Goal: Information Seeking & Learning: Learn about a topic

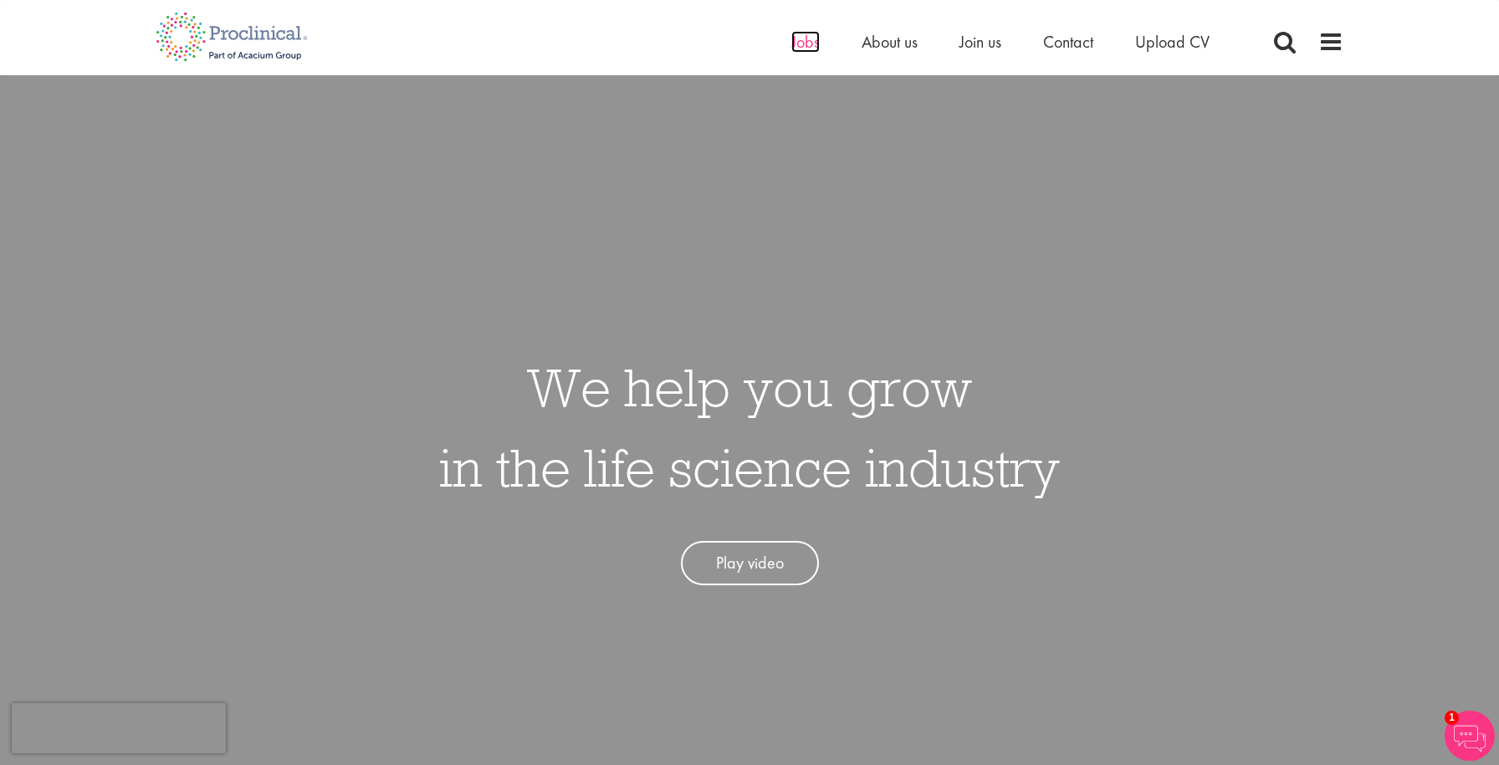
click at [814, 38] on span "Jobs" at bounding box center [805, 42] width 28 height 22
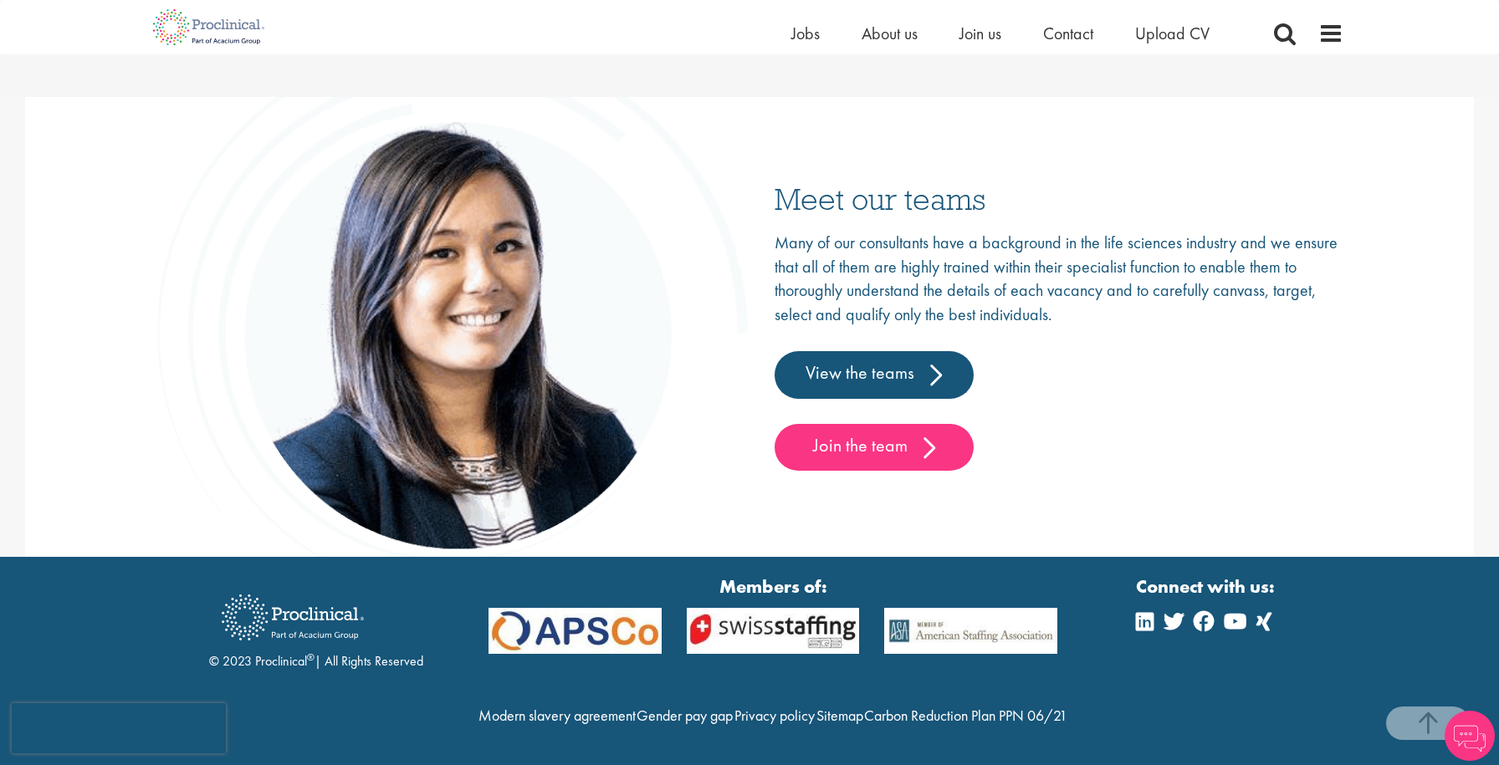
scroll to position [2618, 0]
click at [1149, 611] on icon at bounding box center [1145, 621] width 18 height 20
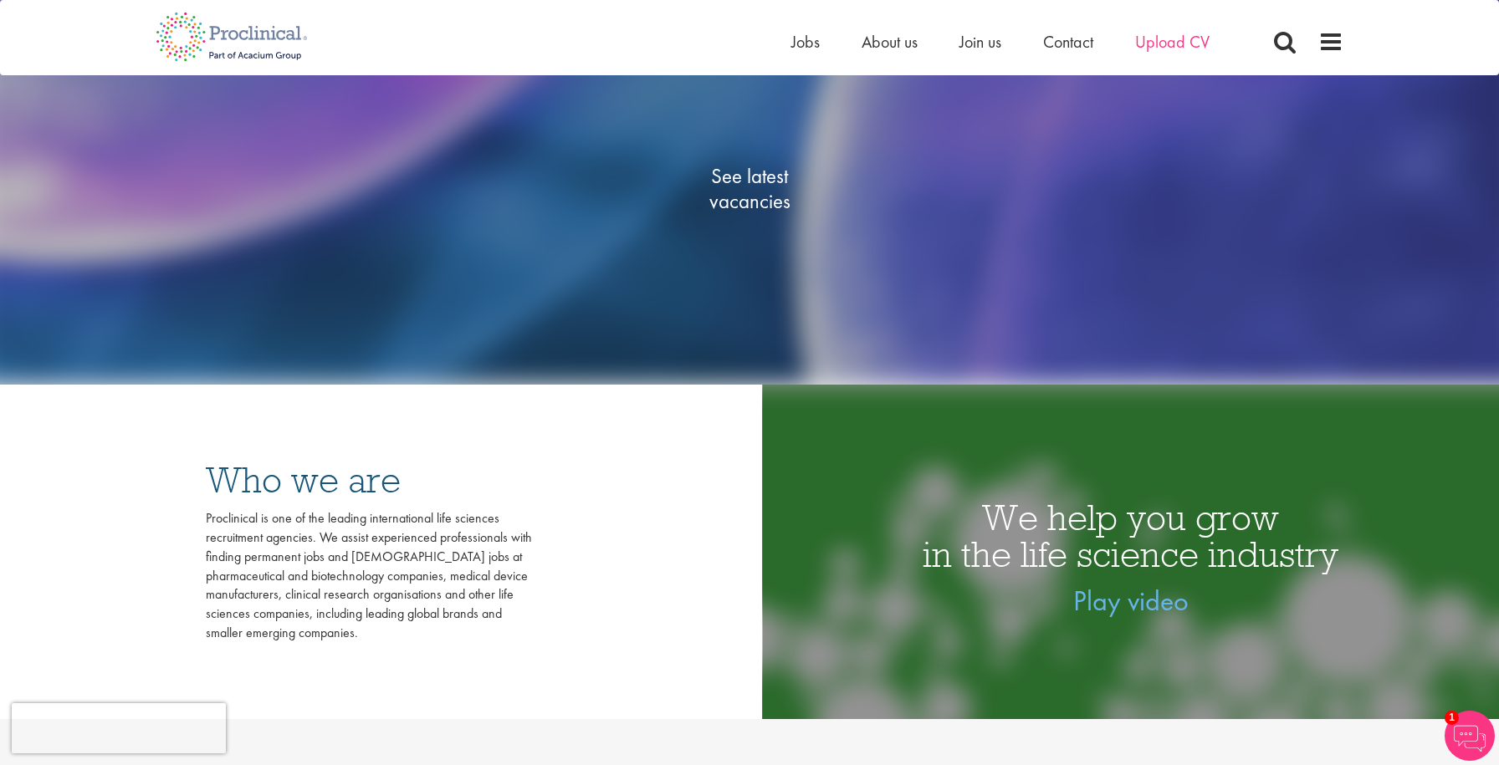
scroll to position [0, 0]
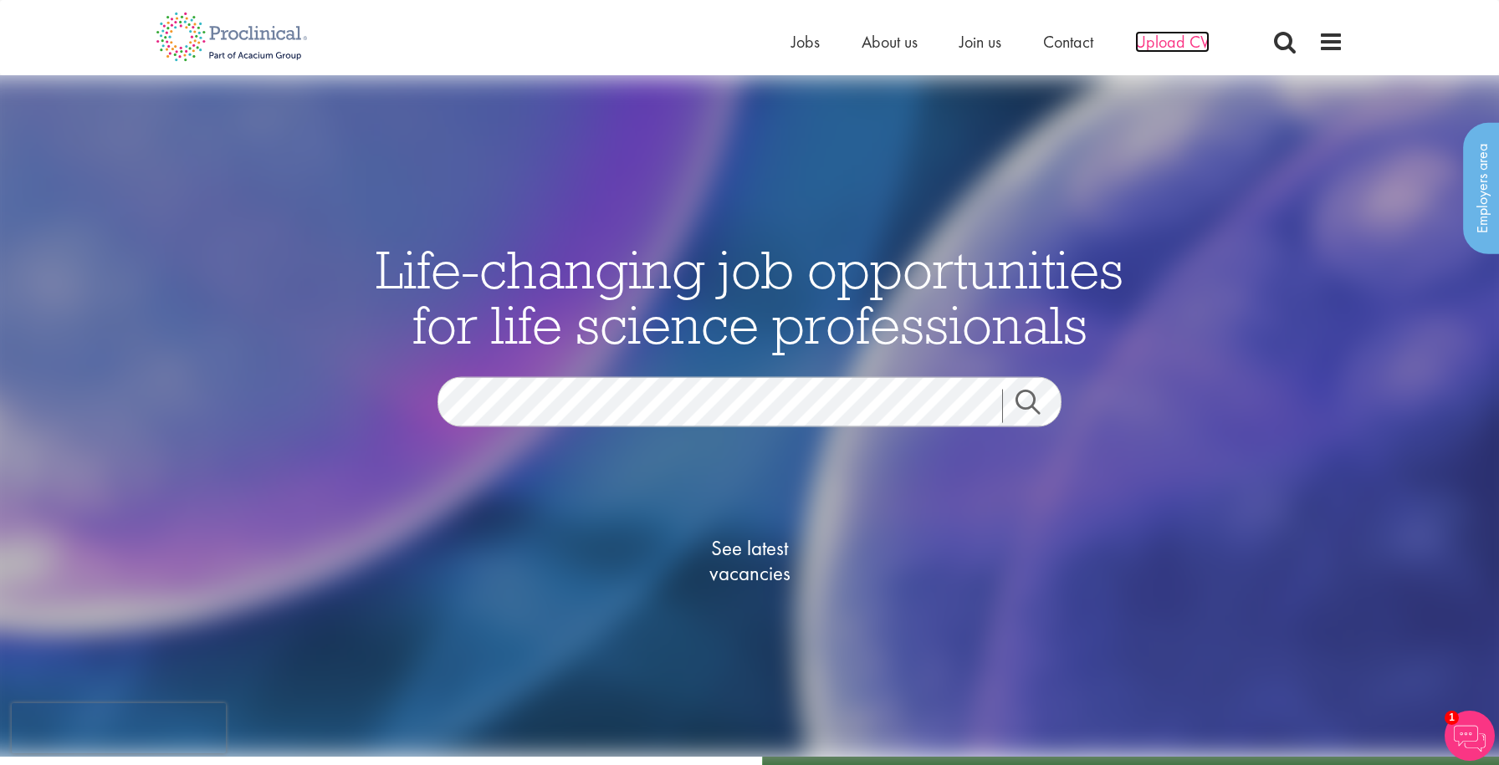
click at [1179, 31] on span "Upload CV" at bounding box center [1172, 42] width 74 height 22
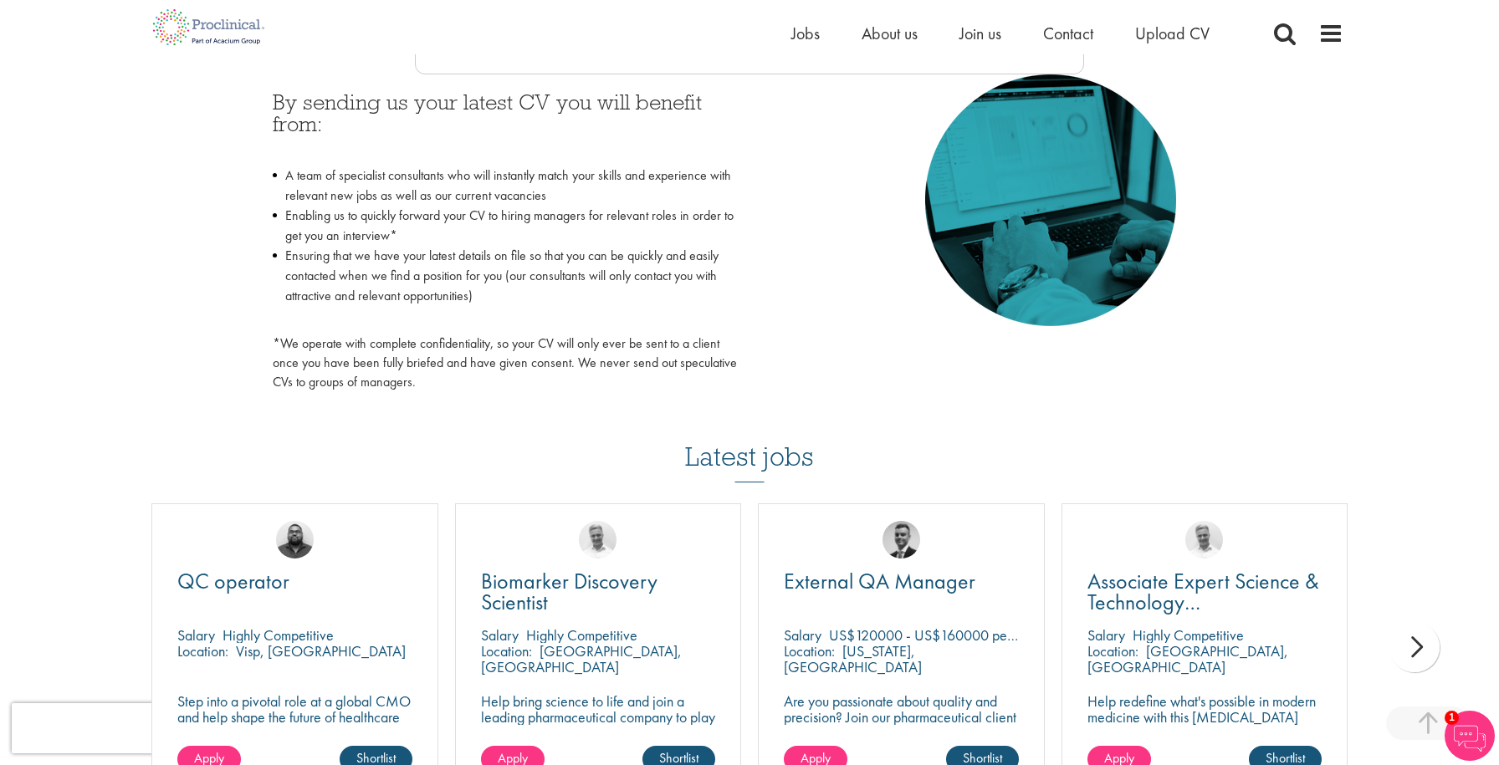
scroll to position [802, 0]
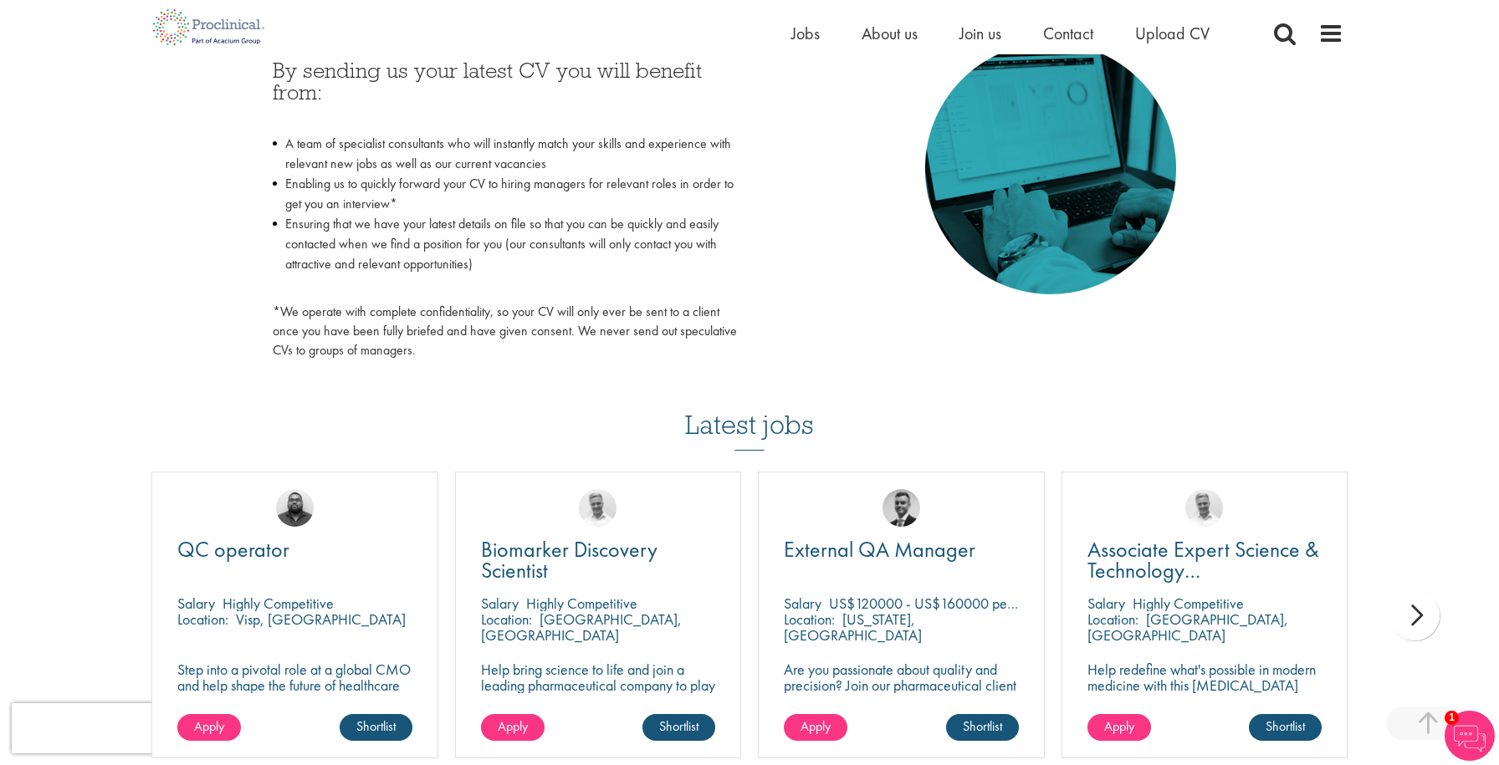
click at [785, 39] on div "Home Jobs About us Join us Contact Upload CV" at bounding box center [743, 27] width 1200 height 54
click at [804, 30] on span "Jobs" at bounding box center [805, 34] width 28 height 22
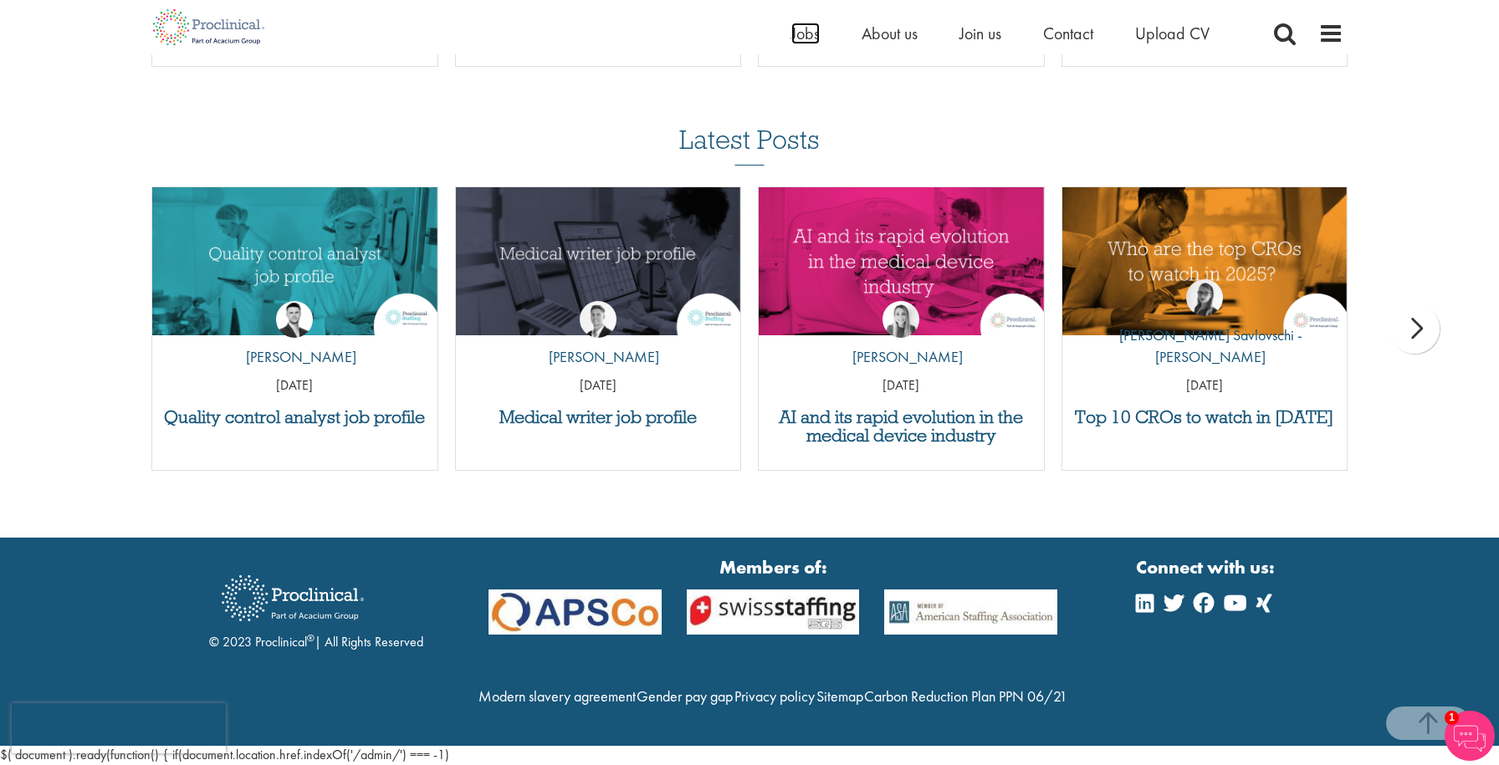
scroll to position [1134, 0]
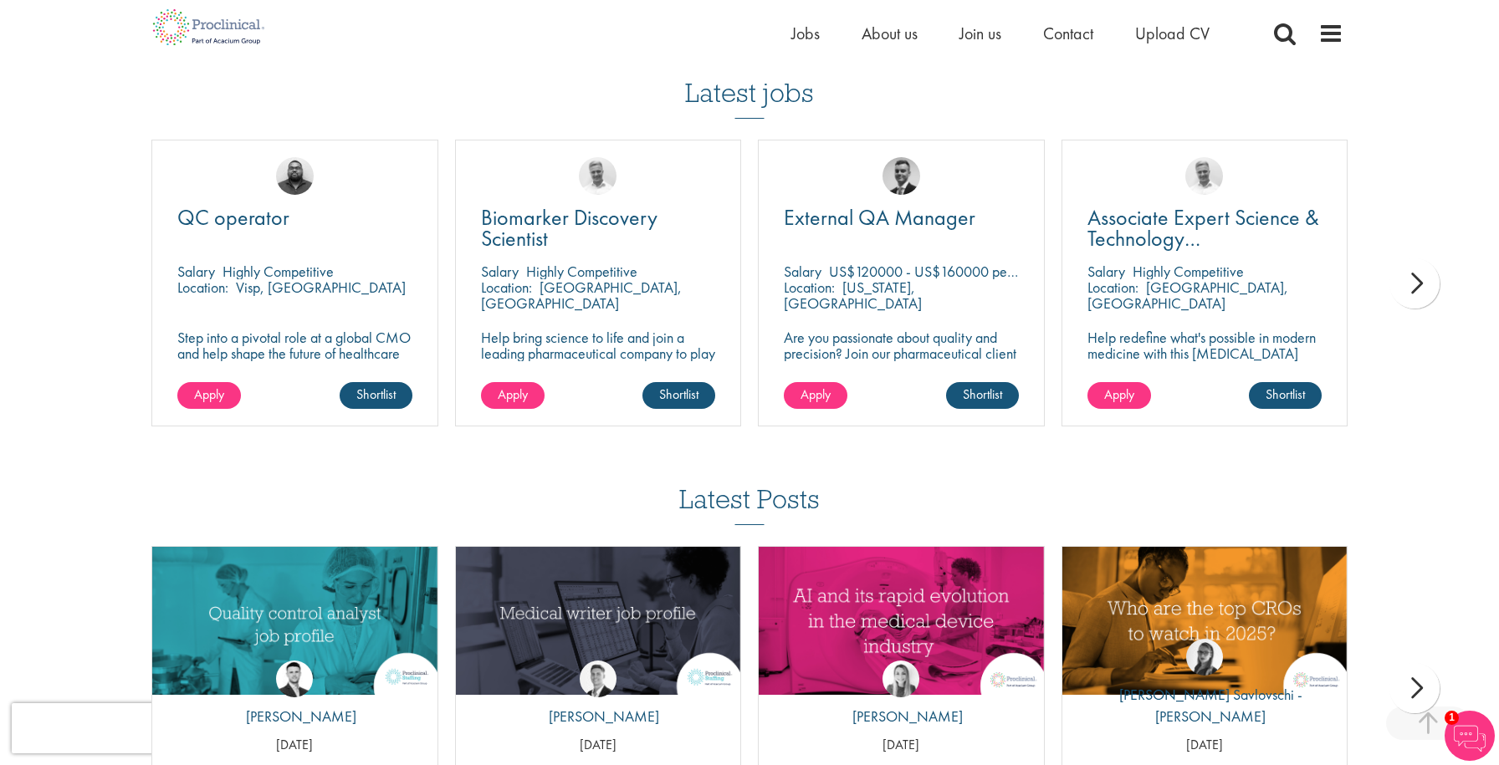
click at [1419, 267] on div "next" at bounding box center [1414, 283] width 50 height 50
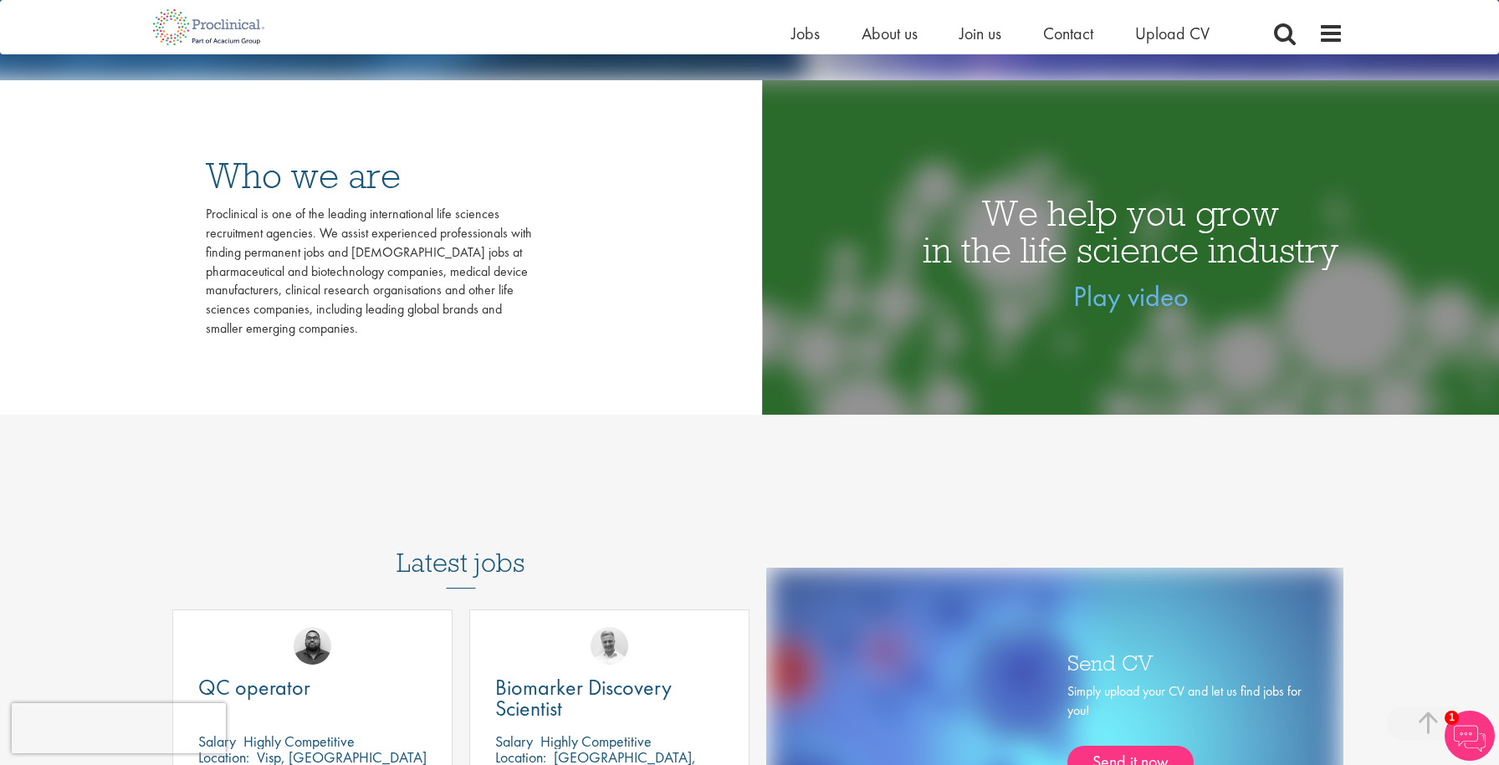
scroll to position [382, 0]
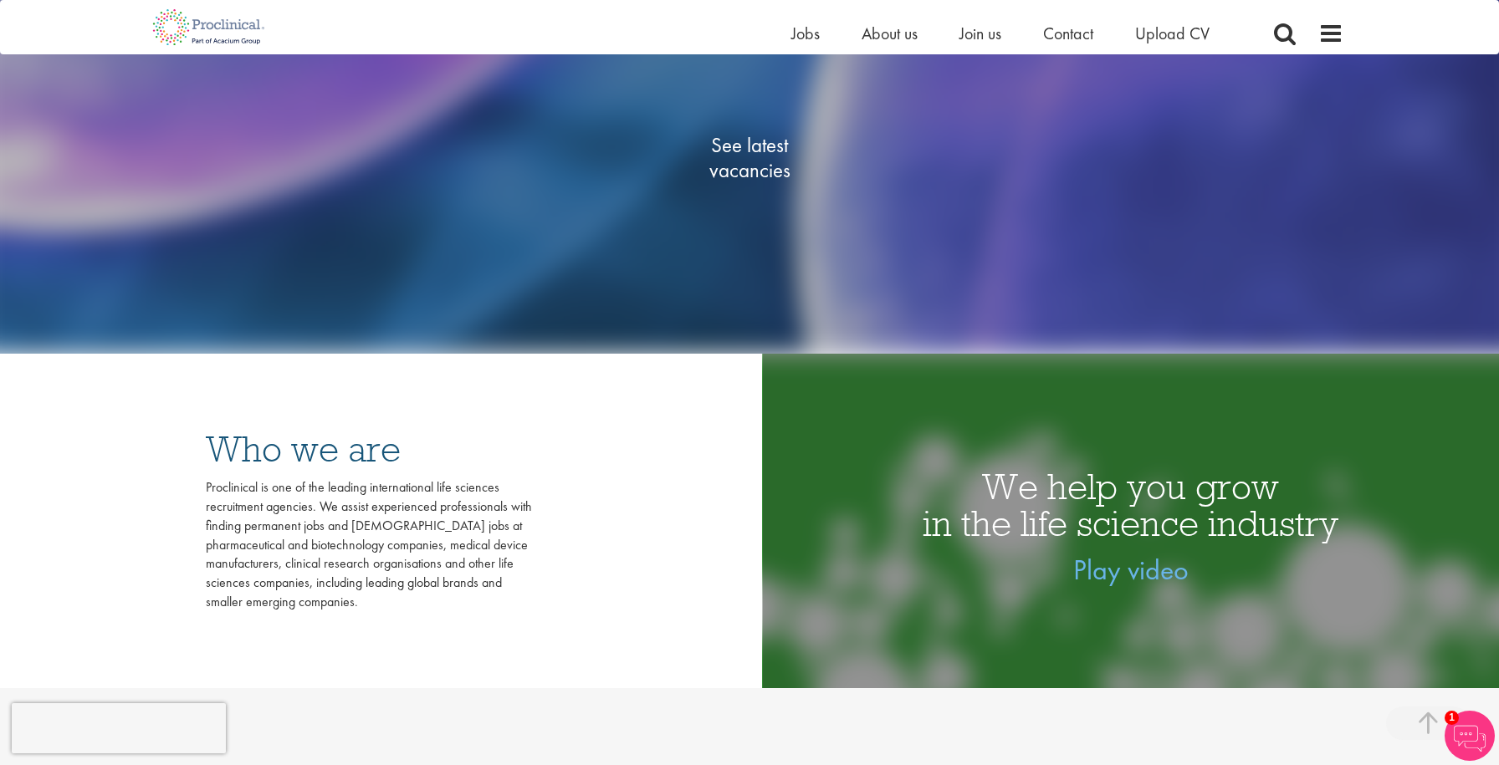
click at [747, 151] on span "See latest vacancies" at bounding box center [749, 158] width 167 height 50
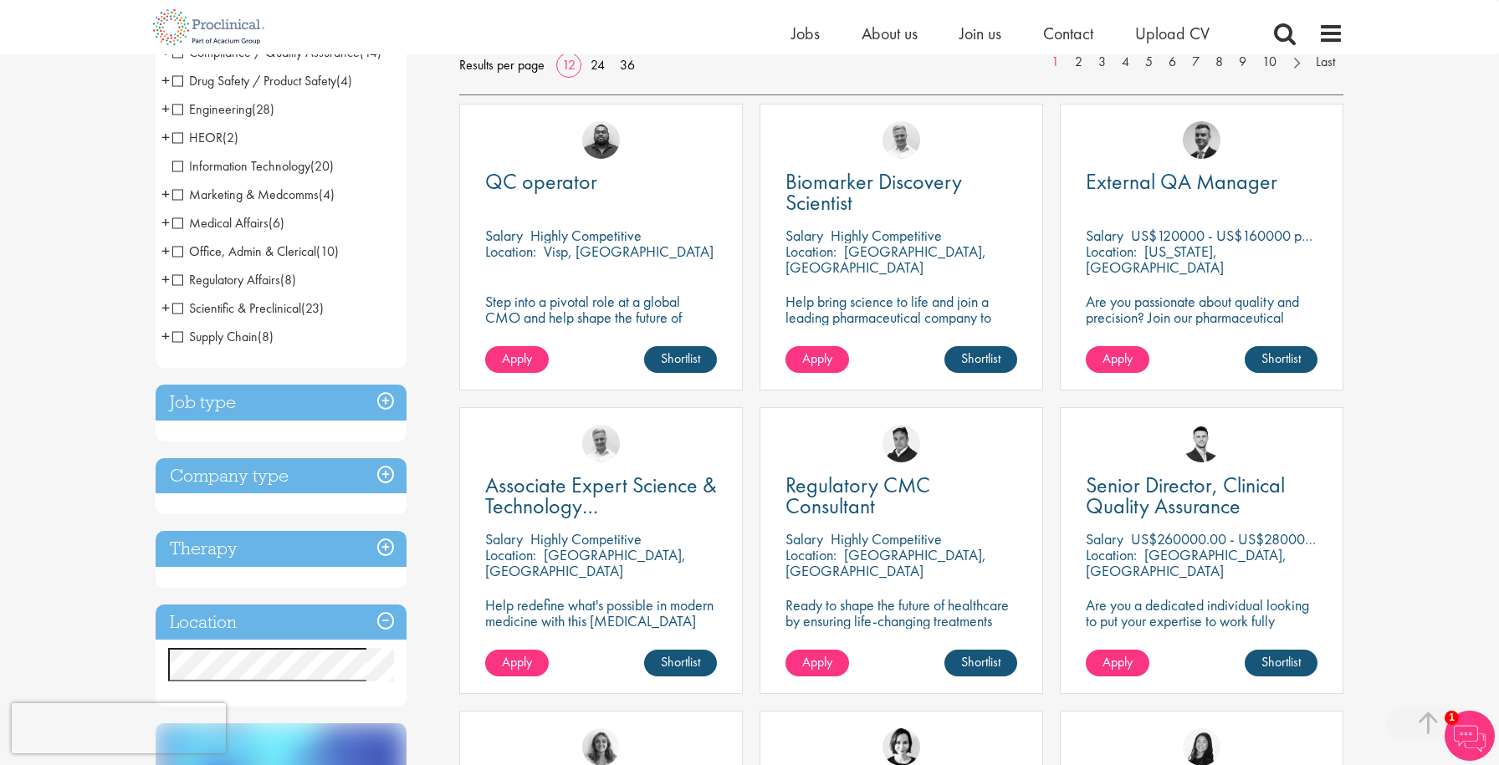
scroll to position [299, 0]
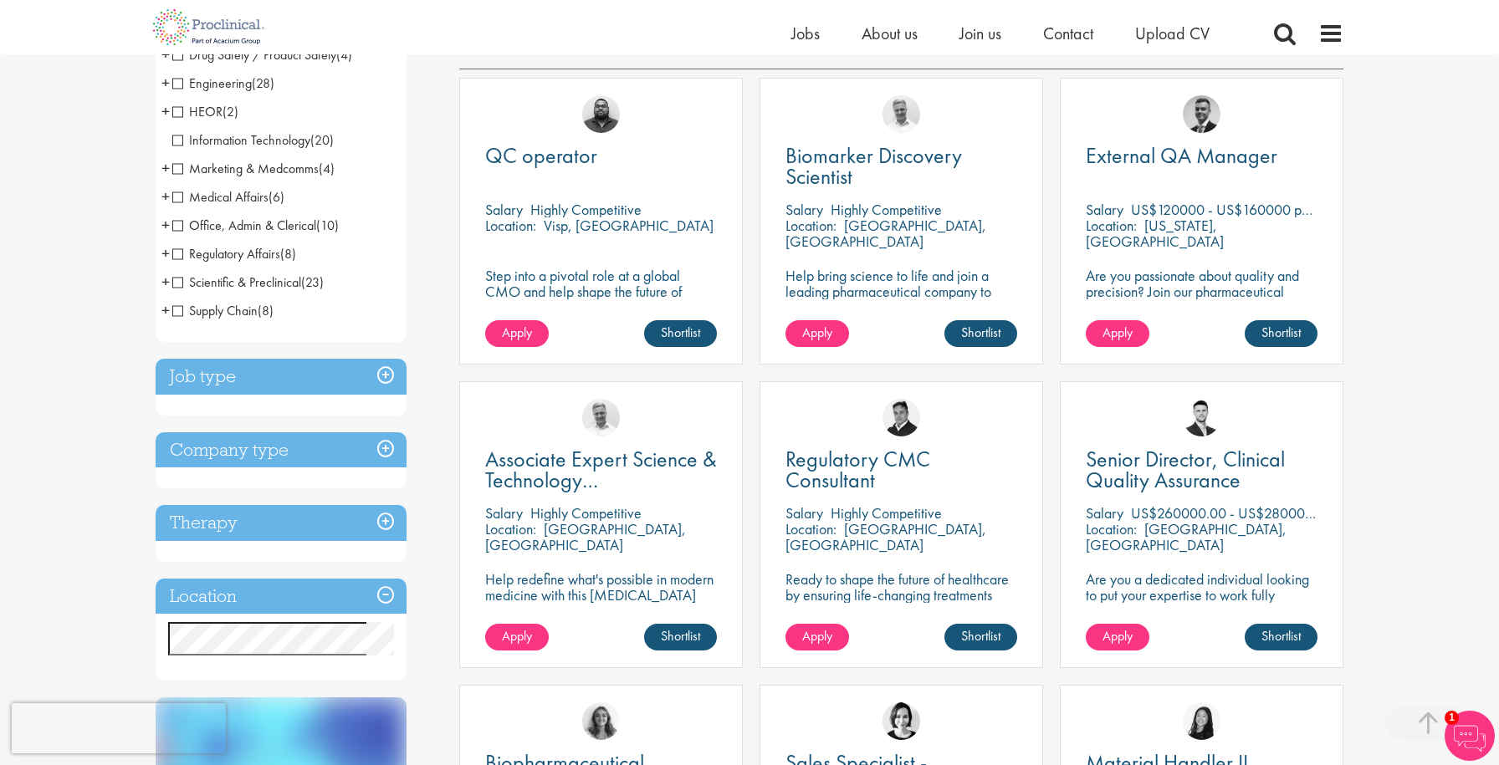
click at [380, 377] on h3 "Job type" at bounding box center [281, 377] width 251 height 36
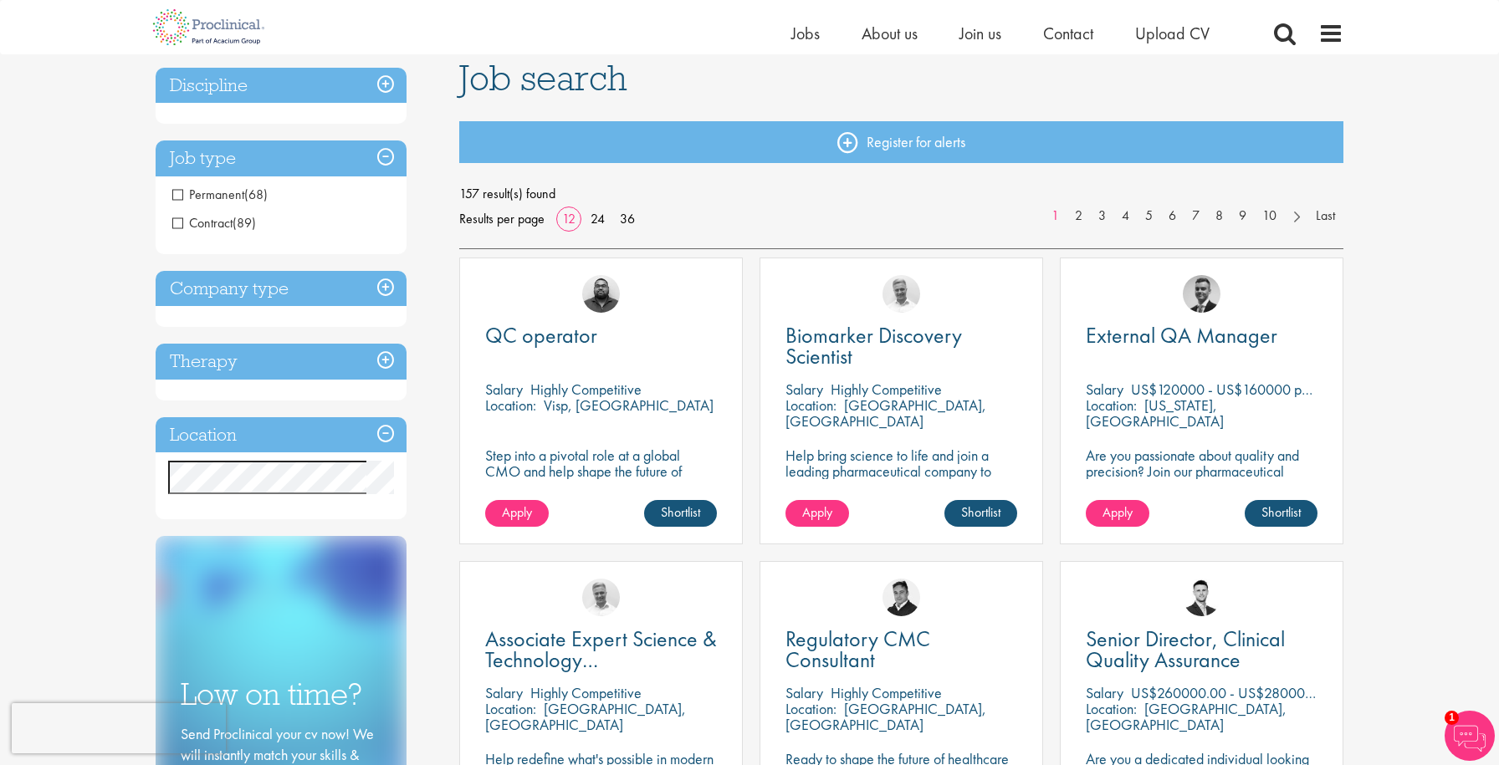
scroll to position [85, 0]
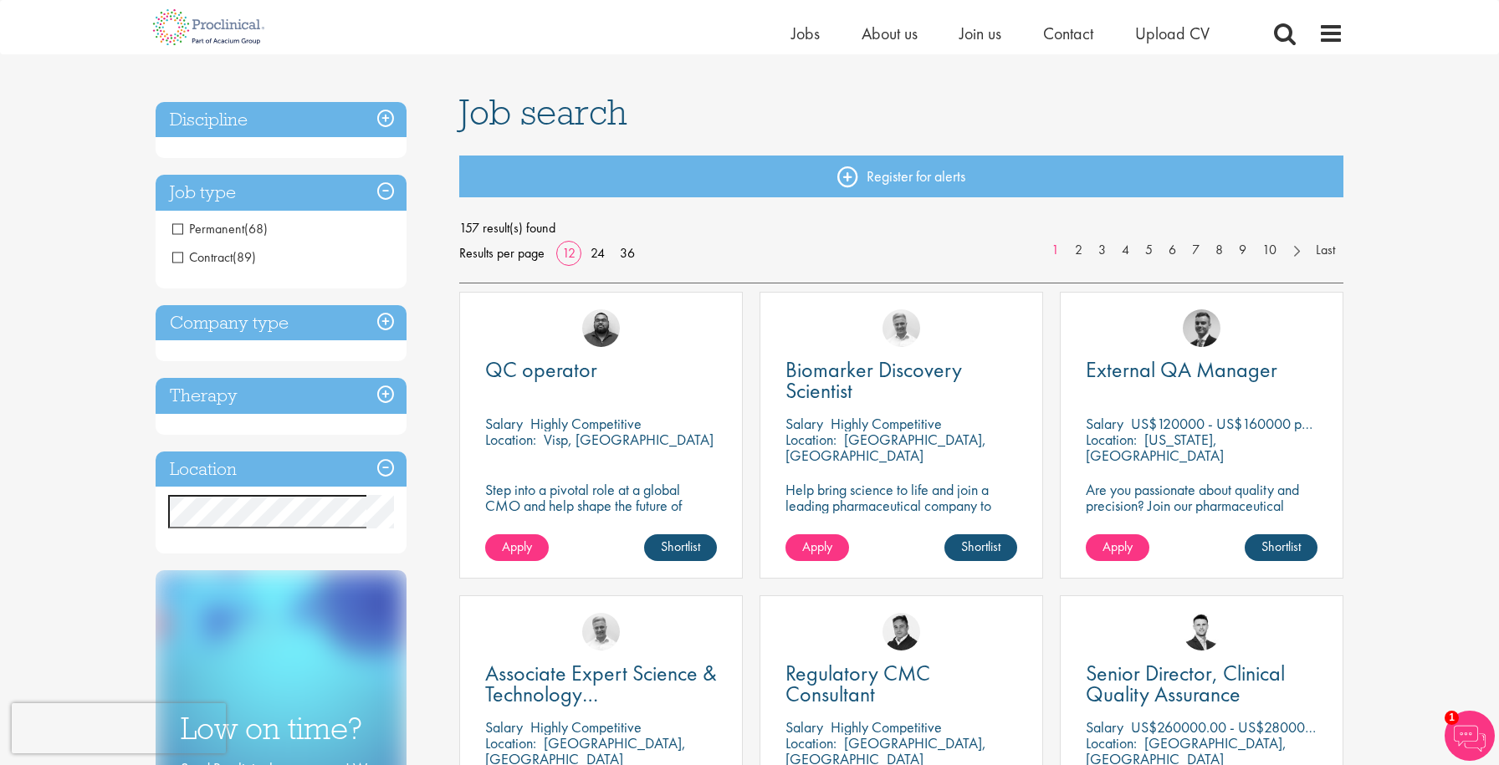
click at [371, 468] on h3 "Location" at bounding box center [281, 470] width 251 height 36
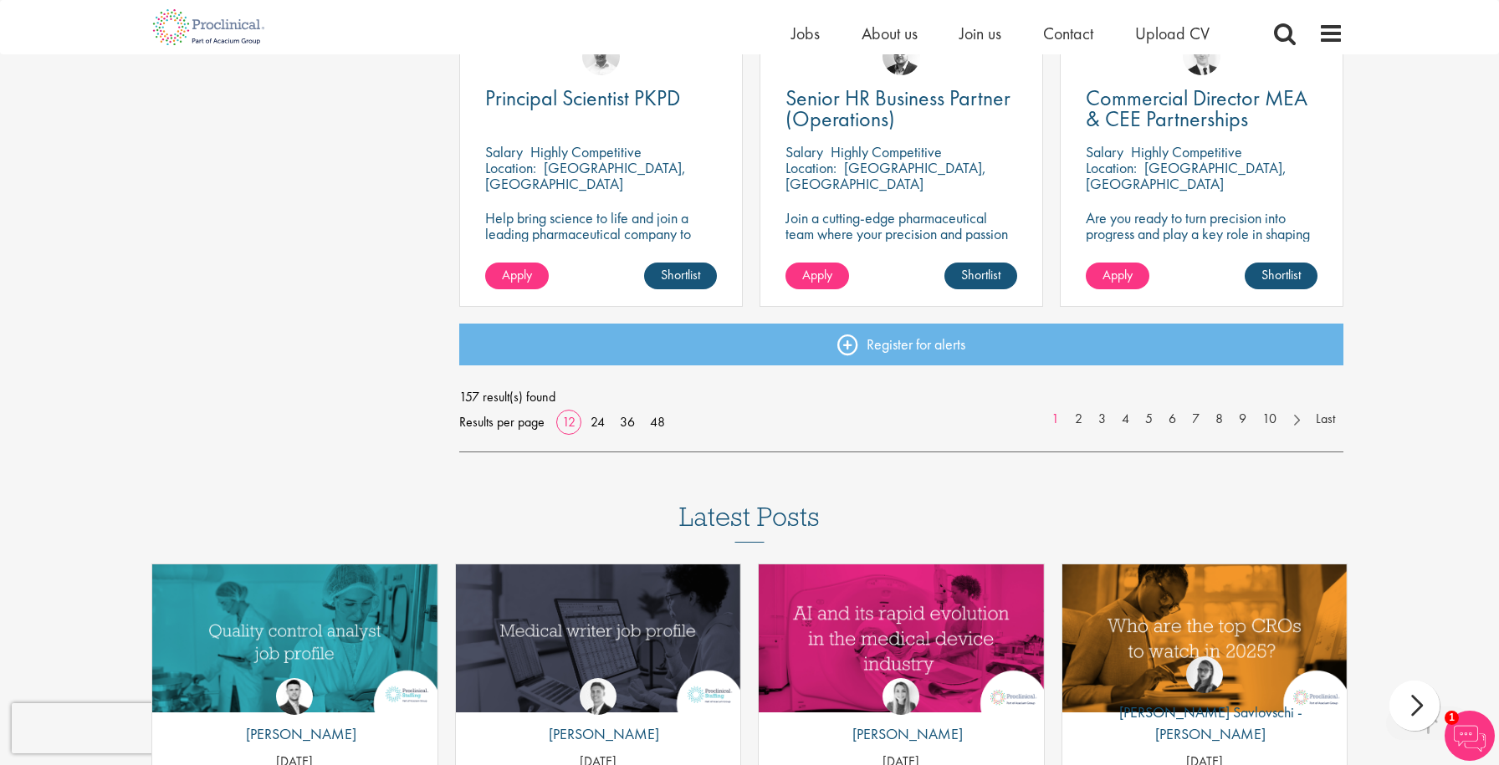
scroll to position [1270, 0]
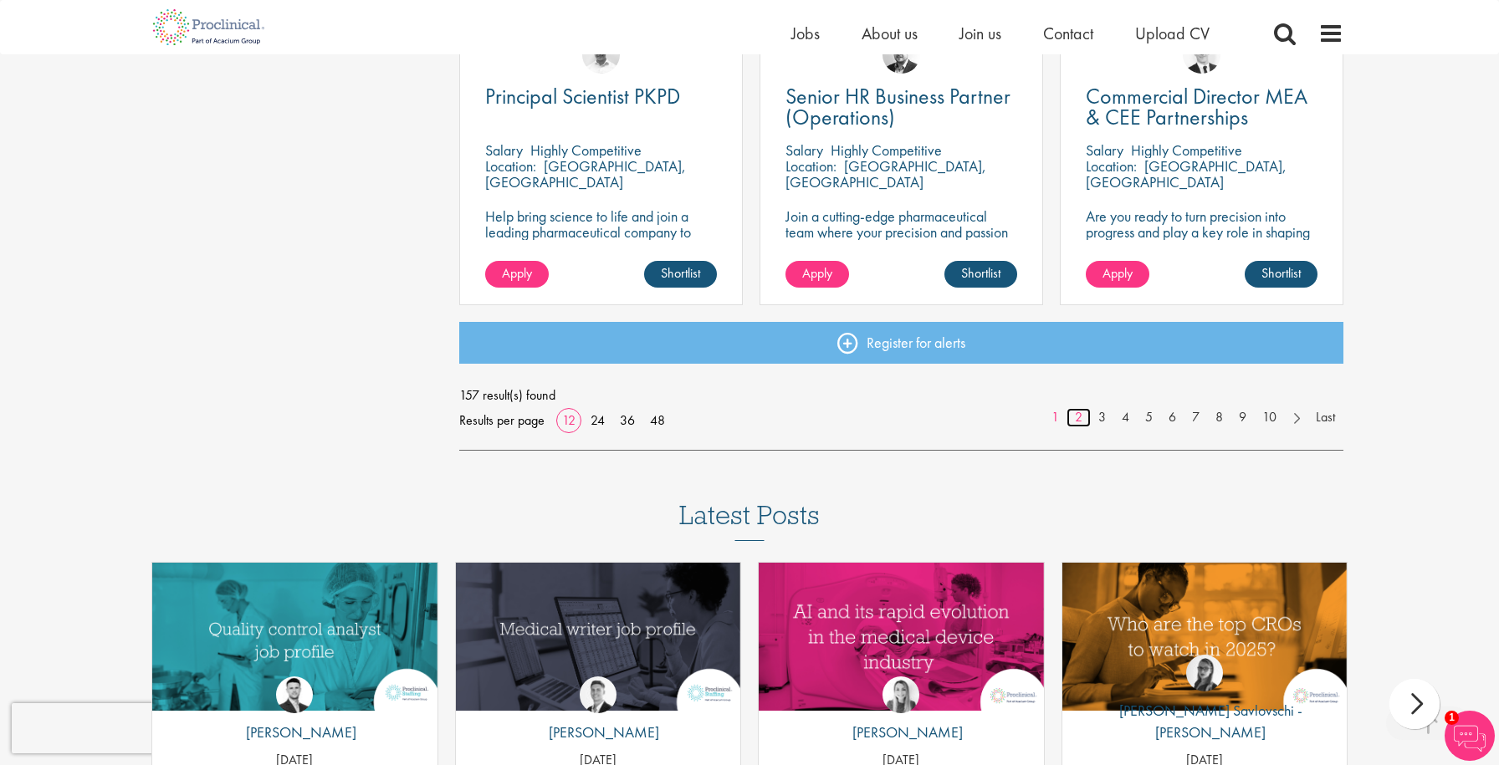
click at [1074, 415] on link "2" at bounding box center [1079, 417] width 24 height 19
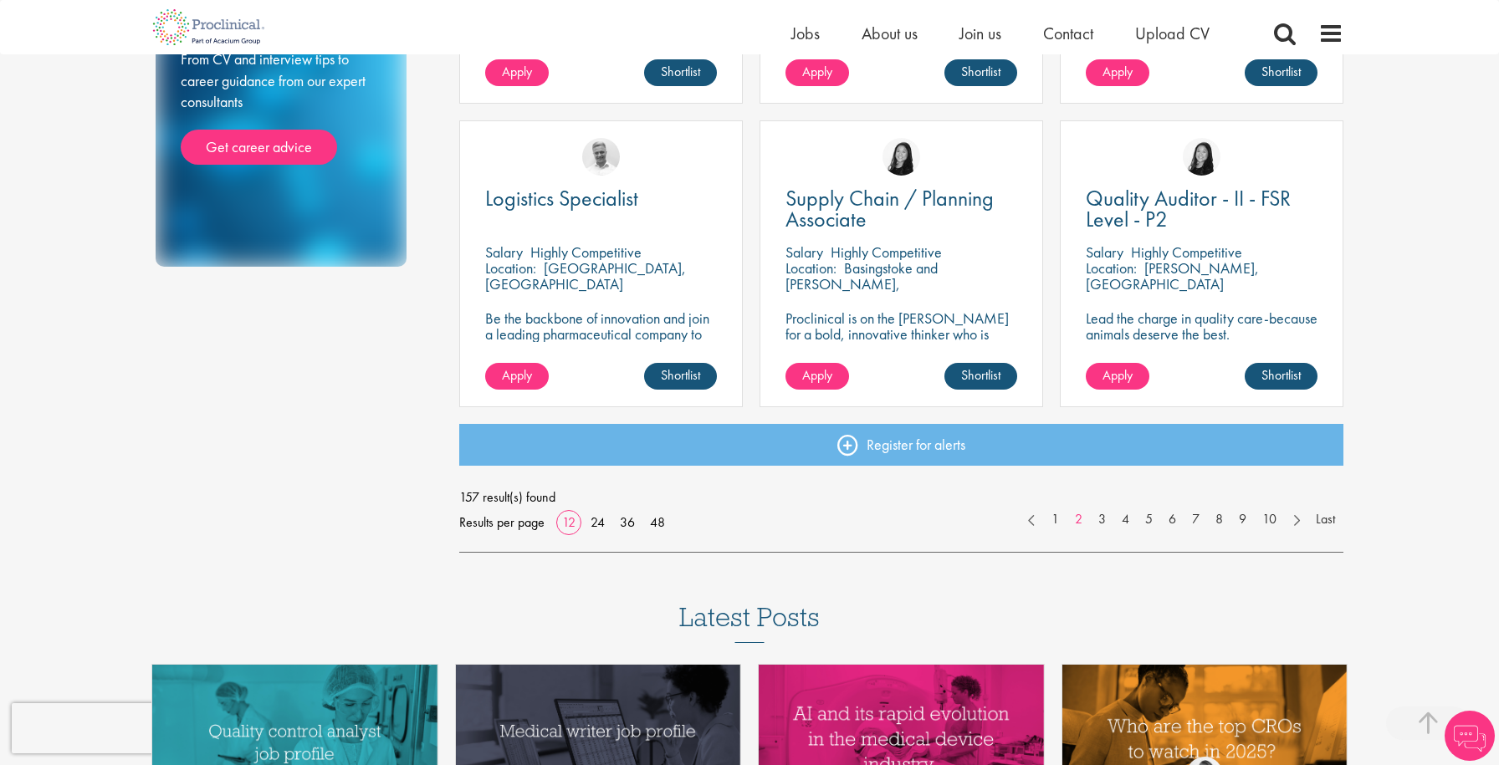
scroll to position [1182, 0]
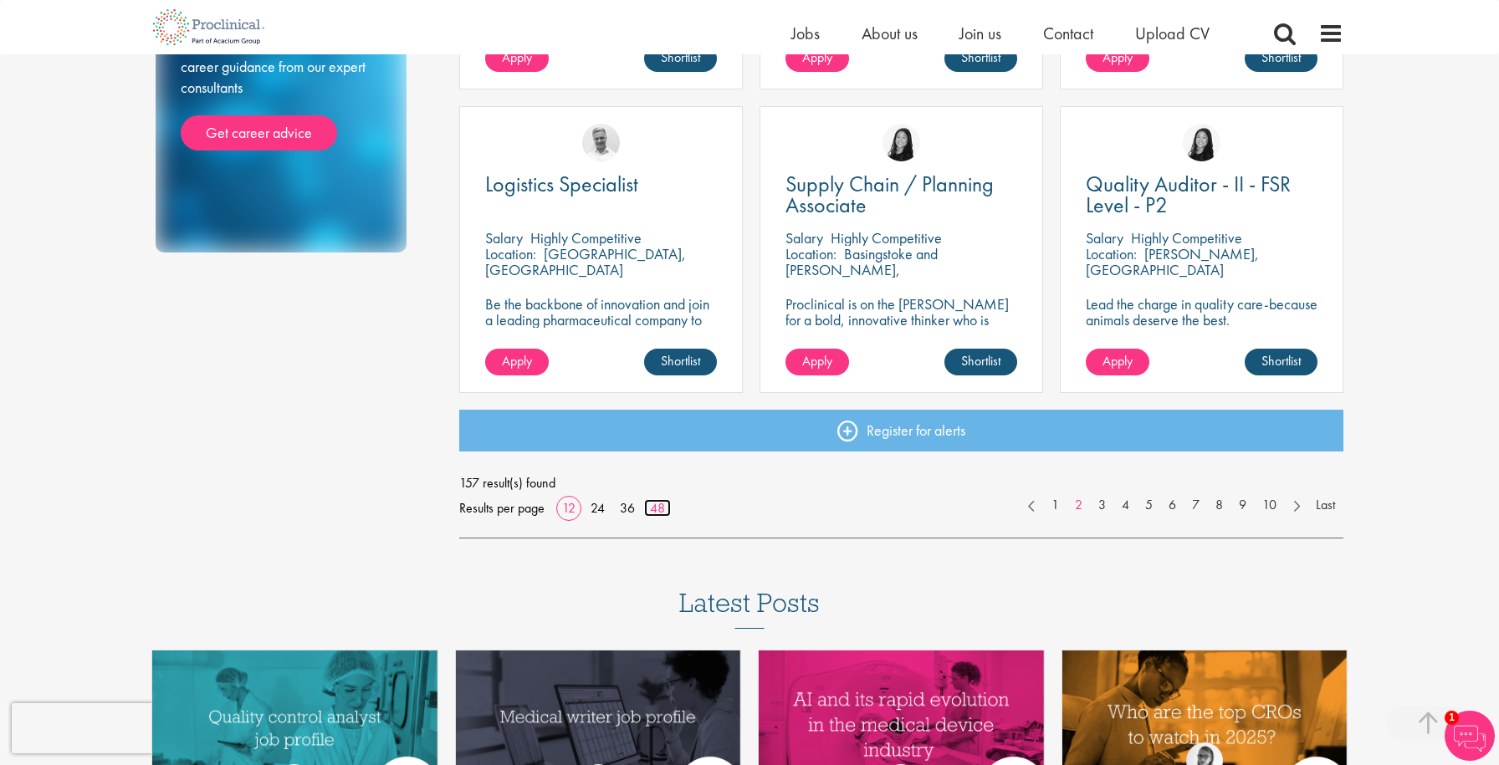
click at [657, 513] on link "48" at bounding box center [657, 508] width 27 height 18
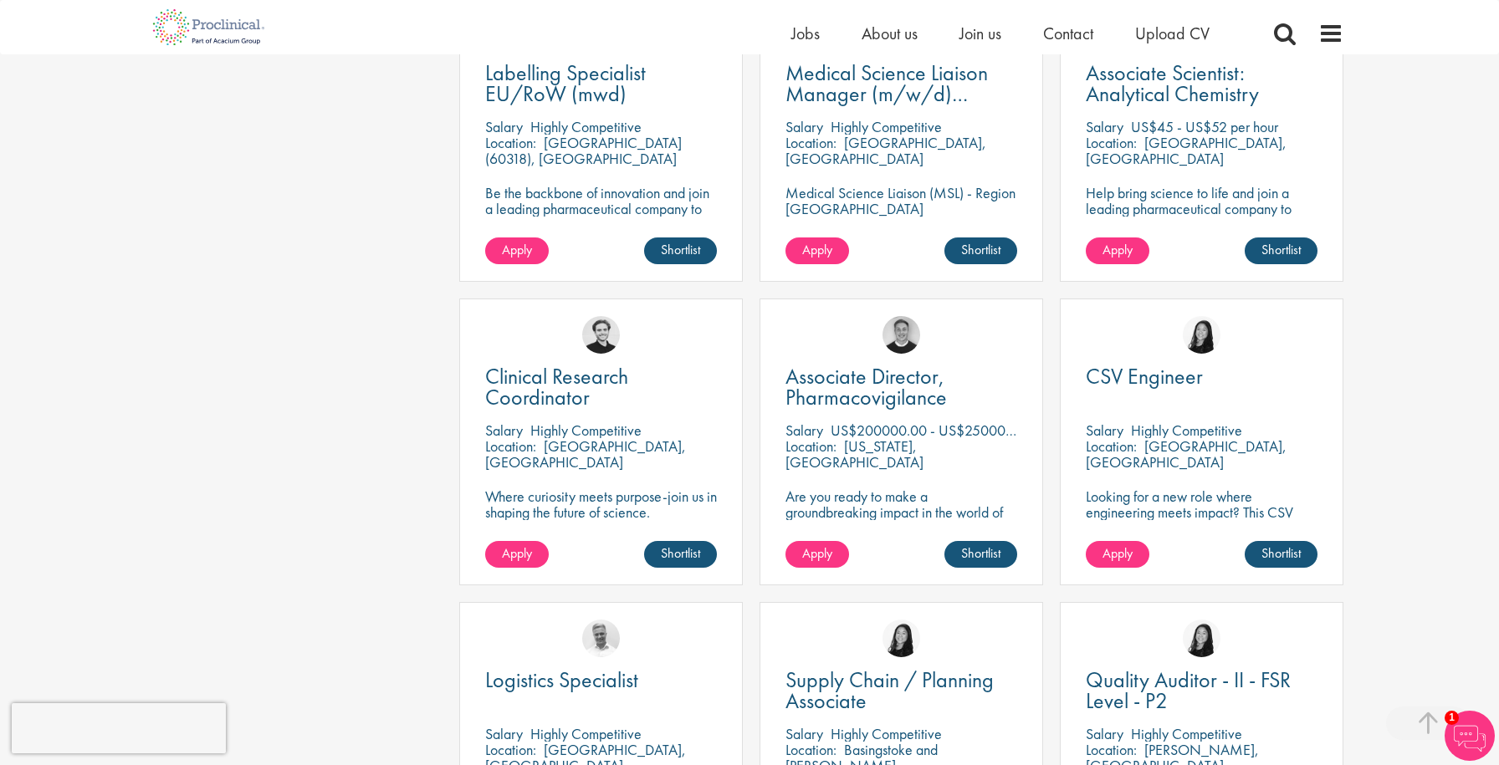
scroll to position [1913, 0]
